Goal: Entertainment & Leisure: Browse casually

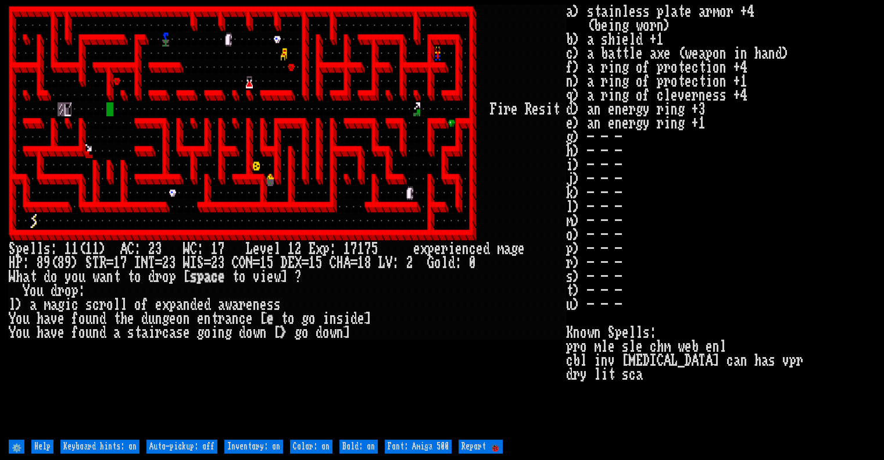
click at [167, 447] on off "Auto-pickup: off" at bounding box center [182, 447] width 71 height 14
type off "Auto-pickup: on"
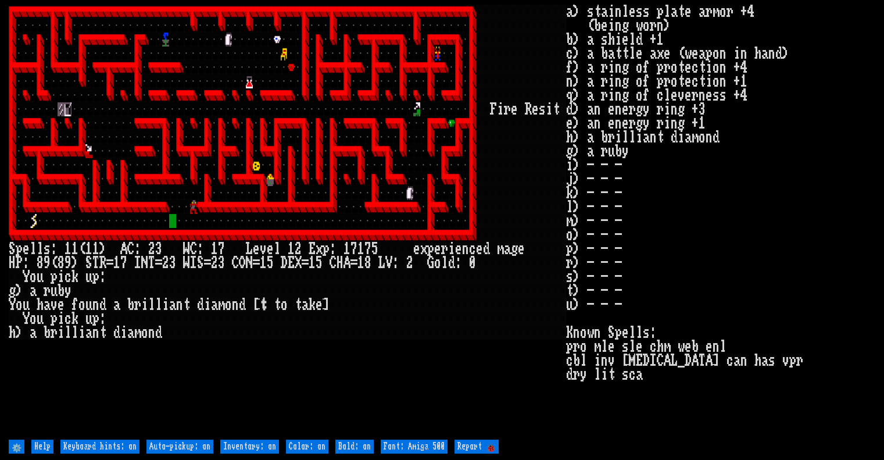
click at [162, 445] on off "Auto-pickup: on" at bounding box center [180, 447] width 67 height 14
type off "Auto-pickup: off"
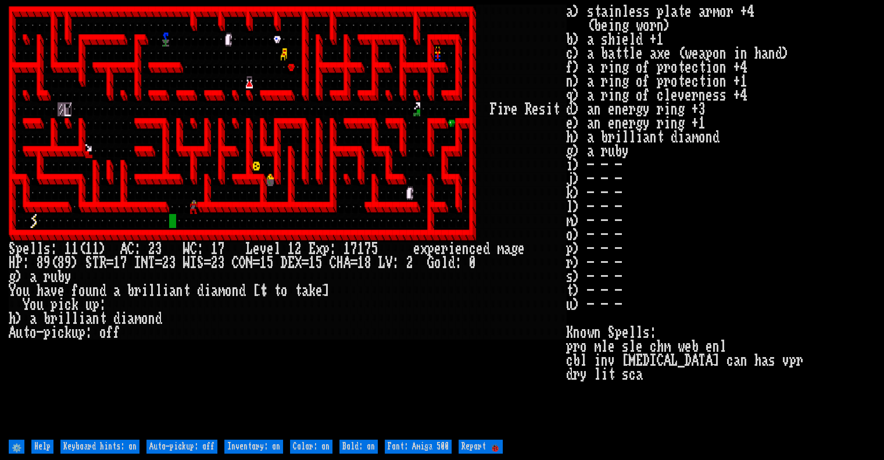
click at [162, 445] on off "Auto-pickup: off" at bounding box center [182, 447] width 71 height 14
type off "Auto-pickup: on"
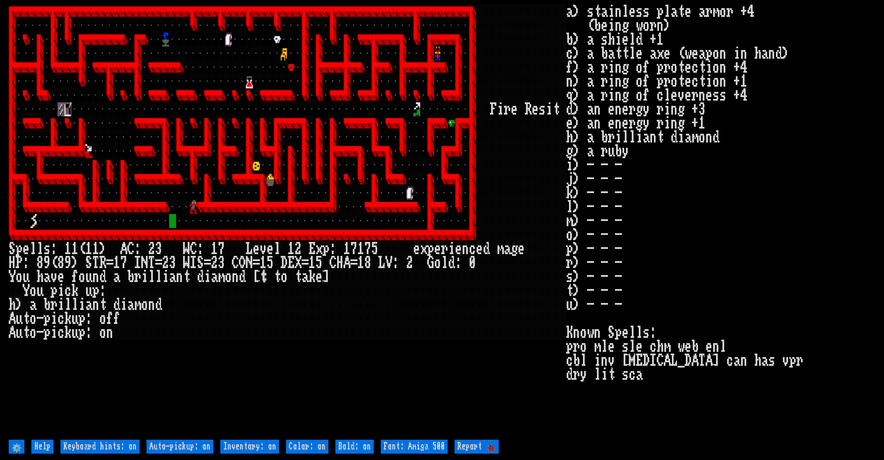
click at [162, 445] on off "Auto-pickup: on" at bounding box center [180, 447] width 67 height 14
type off "Auto-pickup: off"
